Goal: Find specific page/section: Find specific page/section

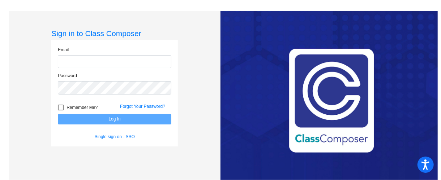
type input "[EMAIL_ADDRESS][DOMAIN_NAME]"
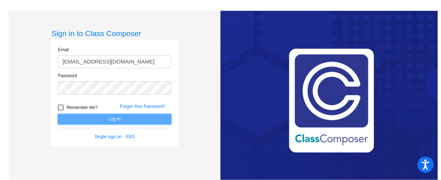
click at [111, 120] on button "Log In" at bounding box center [114, 119] width 113 height 10
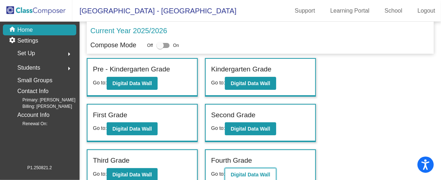
click at [241, 172] on b "Digital Data Wall" at bounding box center [249, 175] width 39 height 6
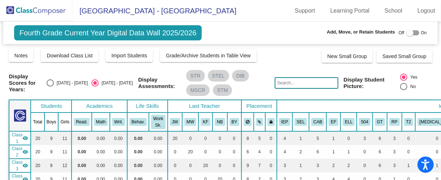
click at [272, 56] on div "Notes Download Class List Import Students Grade/Archive Students in Table View …" at bounding box center [220, 55] width 423 height 14
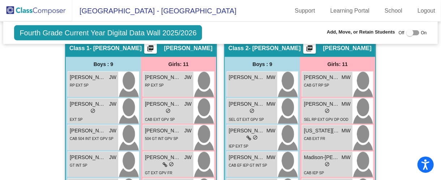
scroll to position [208, 0]
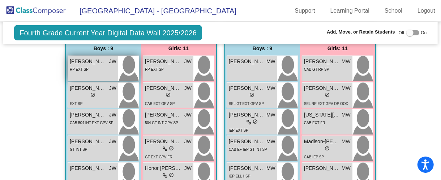
click at [81, 70] on div "RP EXT SP" at bounding box center [79, 69] width 19 height 8
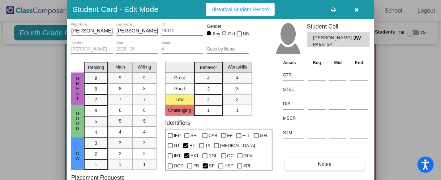
click at [225, 9] on span "Historical Student Record" at bounding box center [239, 9] width 57 height 6
